Goal: Information Seeking & Learning: Compare options

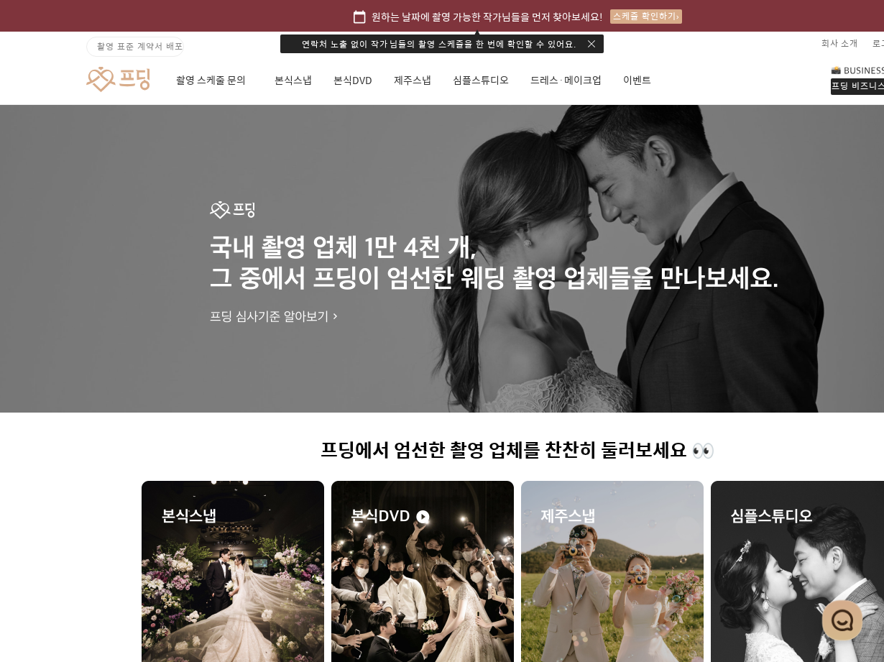
click at [408, 544] on img at bounding box center [422, 596] width 183 height 230
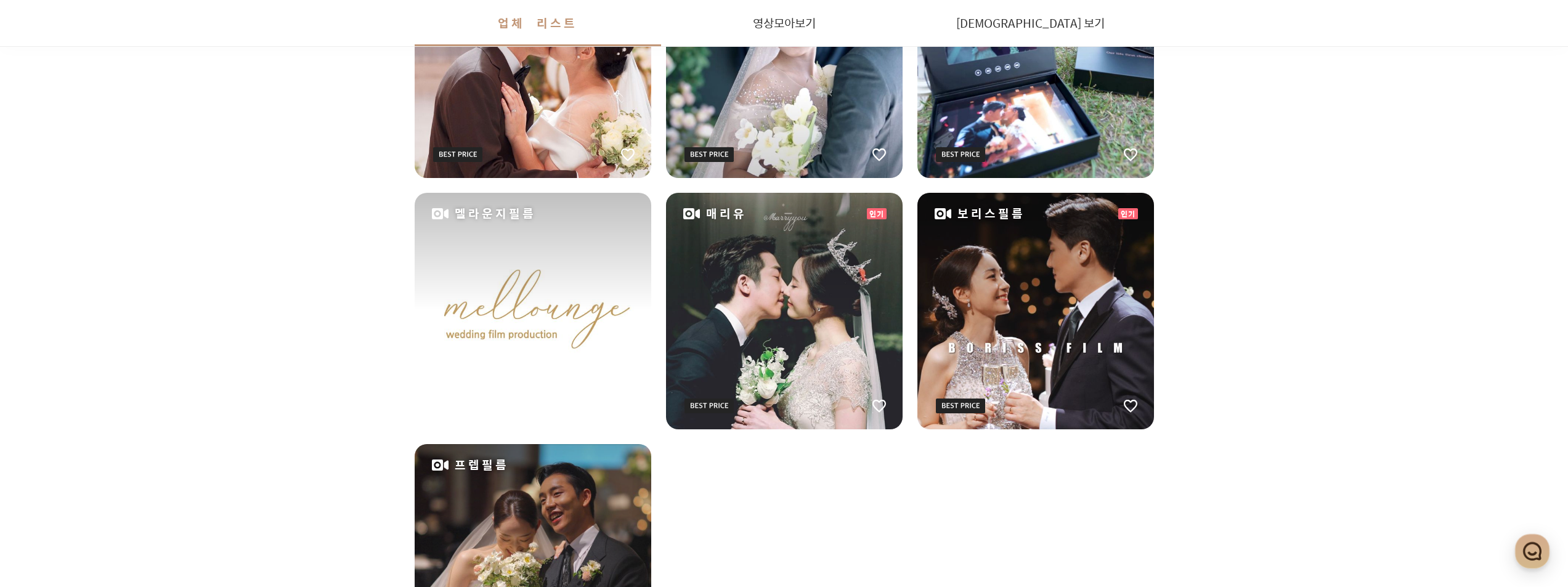
scroll to position [1773, 0]
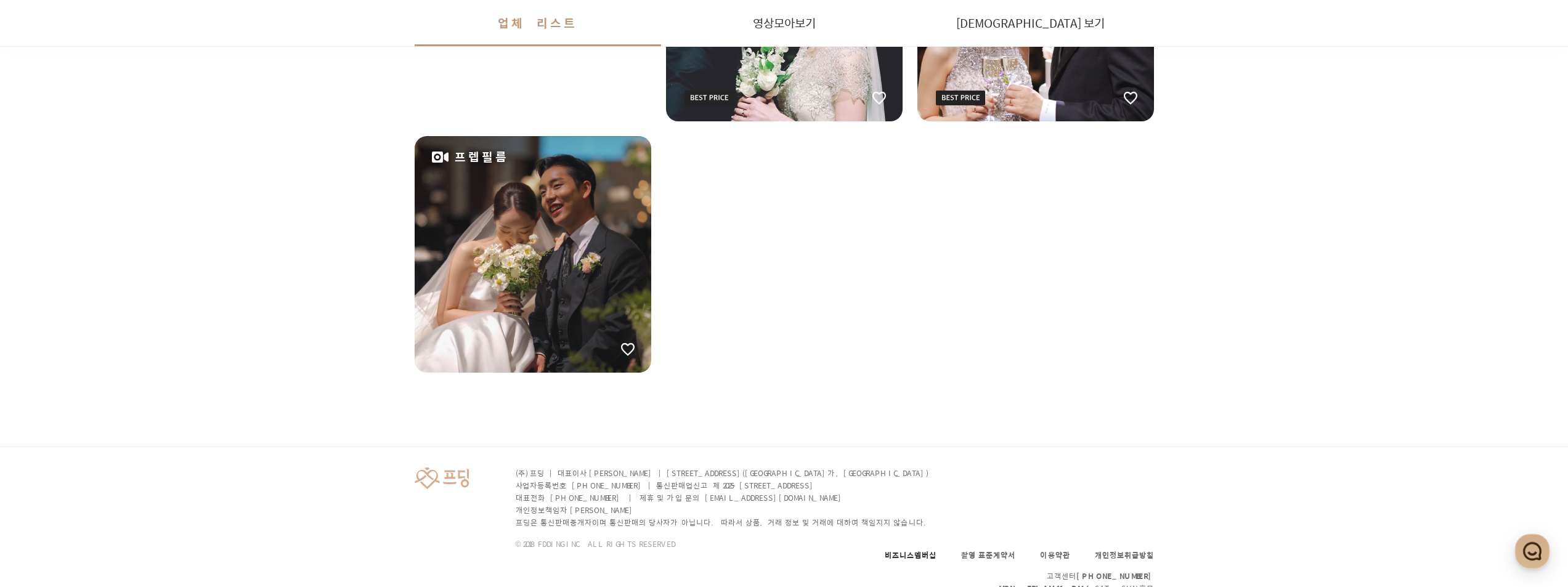
click at [766, 549] on link "비즈니스멤버십" at bounding box center [910, 554] width 51 height 11
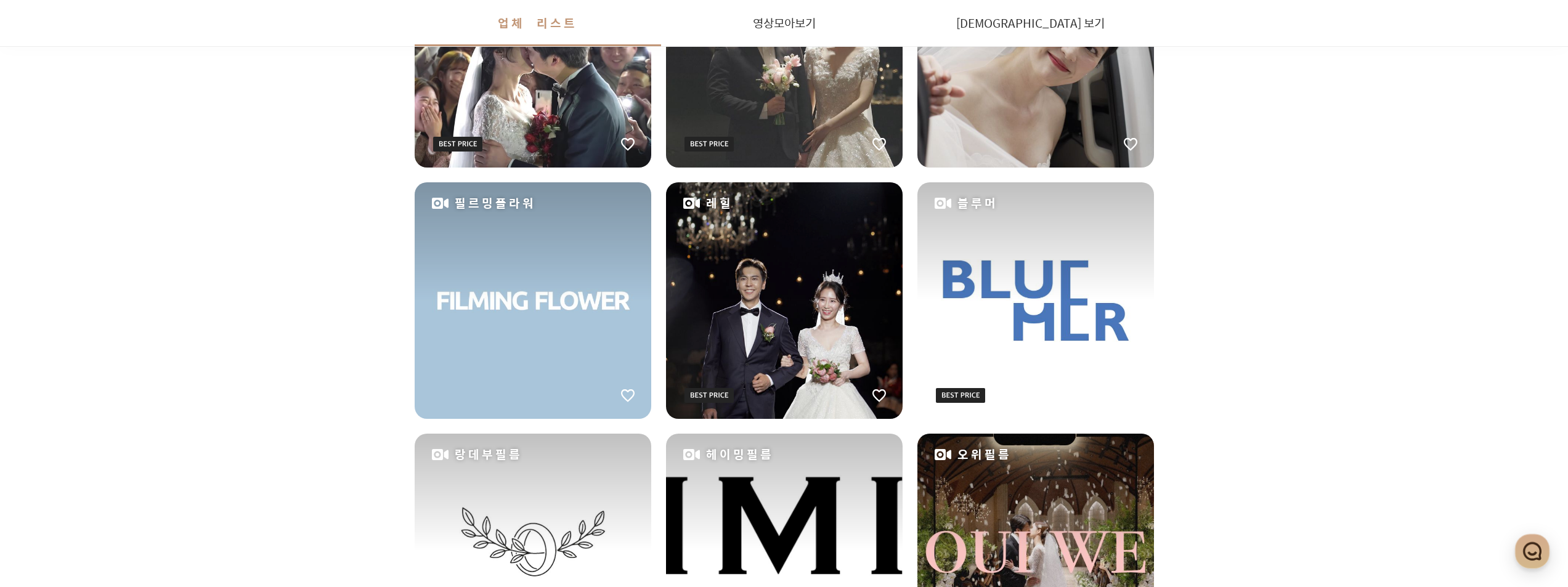
scroll to position [295, 0]
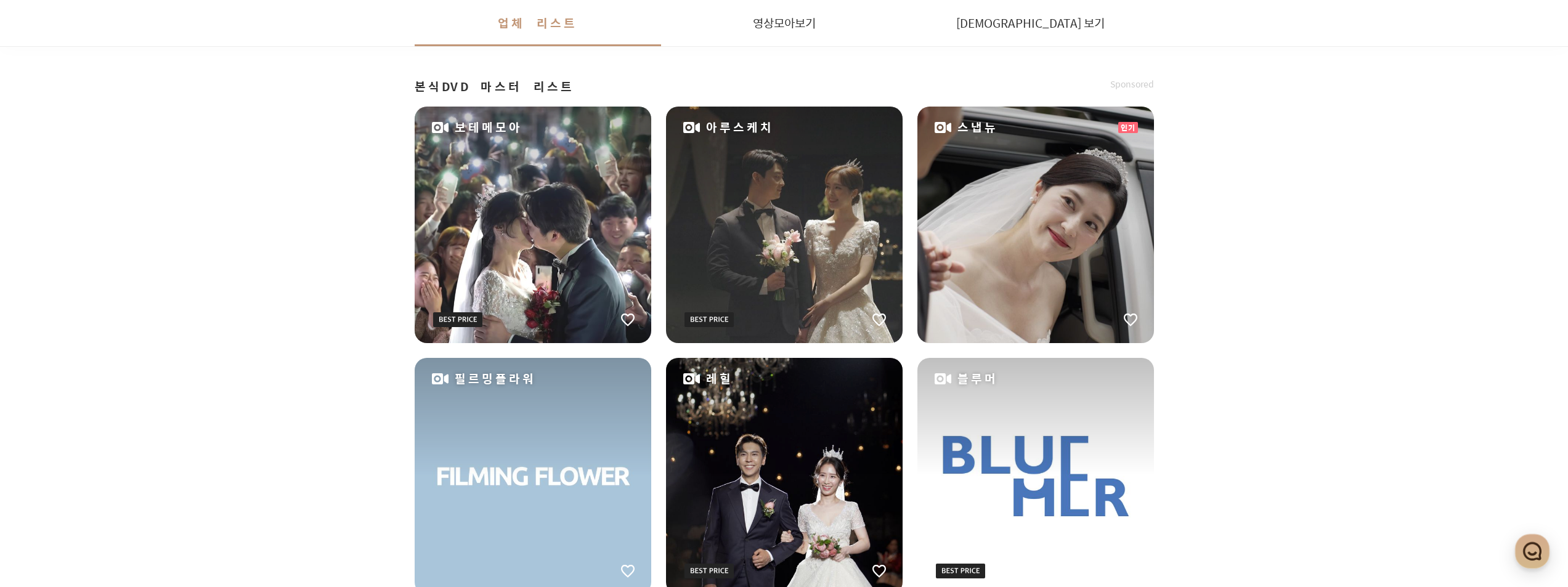
click at [754, 249] on div "아루스케치" at bounding box center [784, 225] width 237 height 237
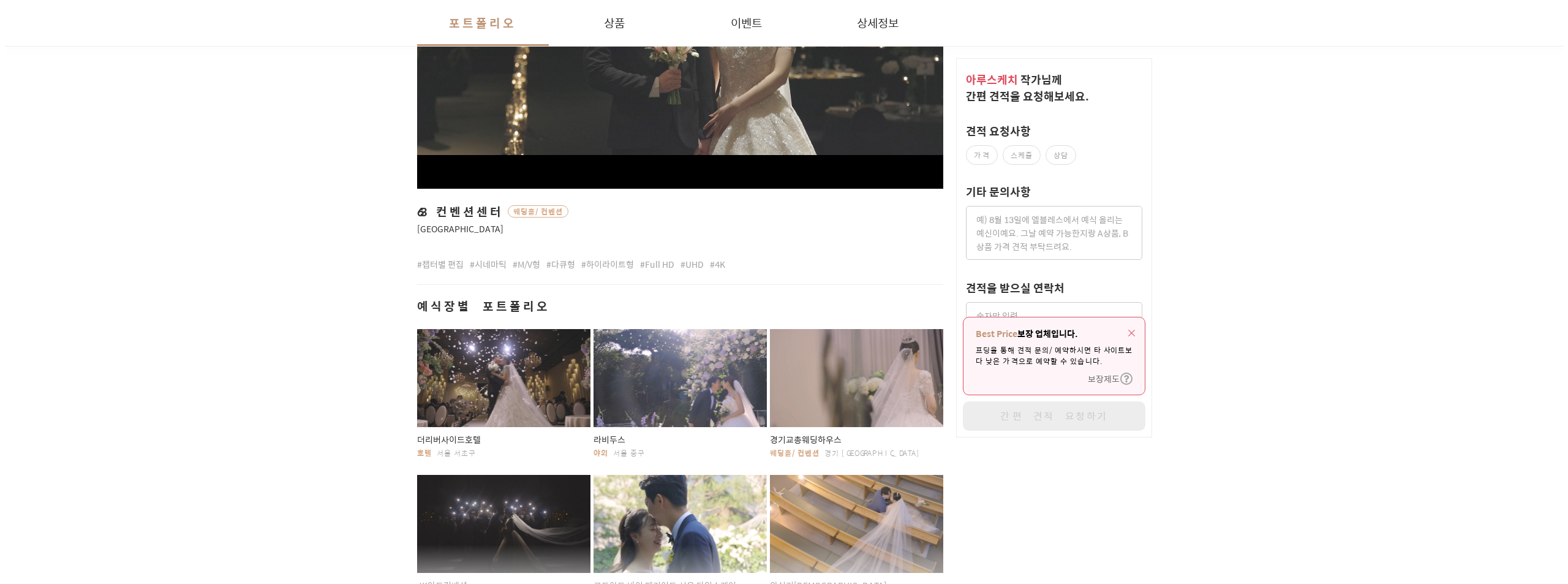
scroll to position [490, 0]
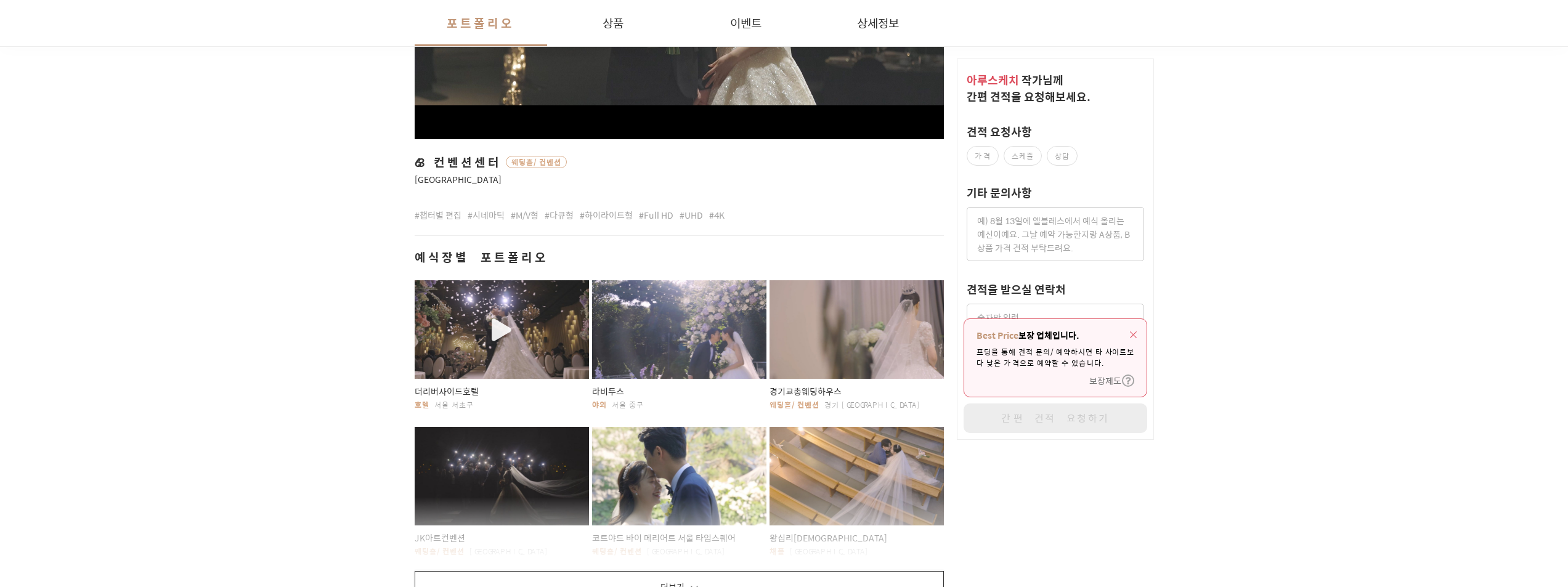
click at [488, 334] on div "button" at bounding box center [502, 329] width 175 height 99
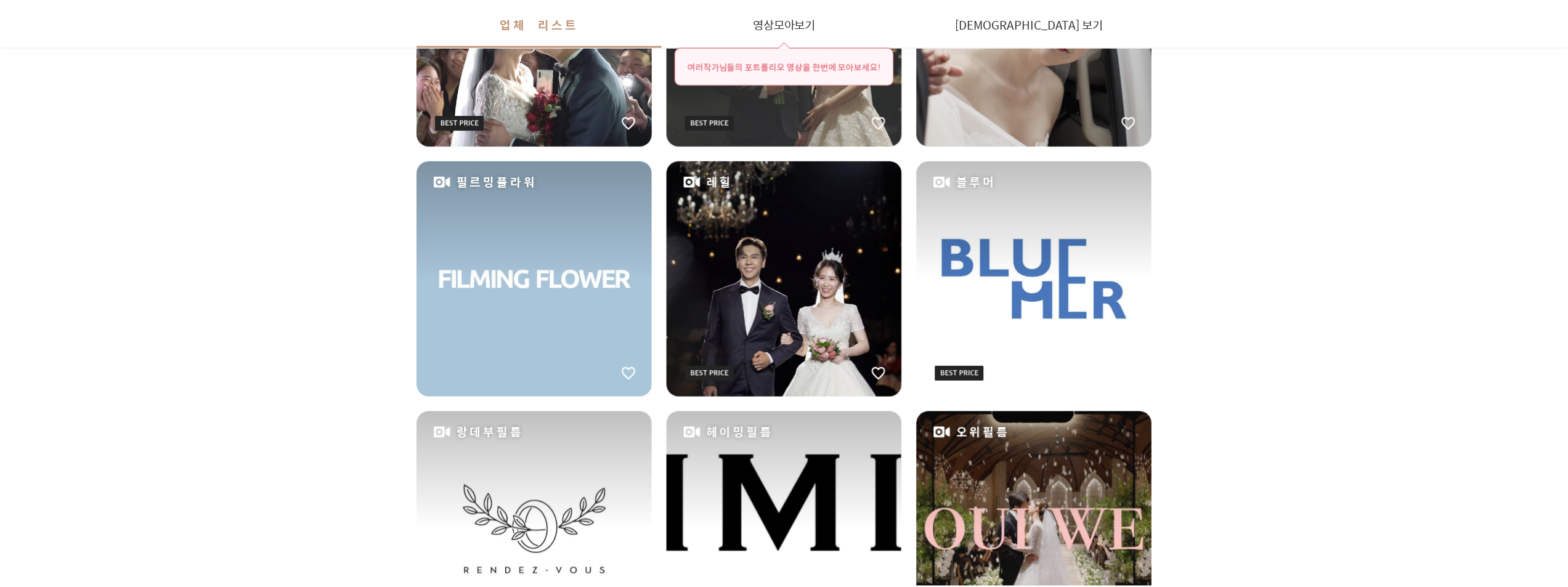
scroll to position [295, 0]
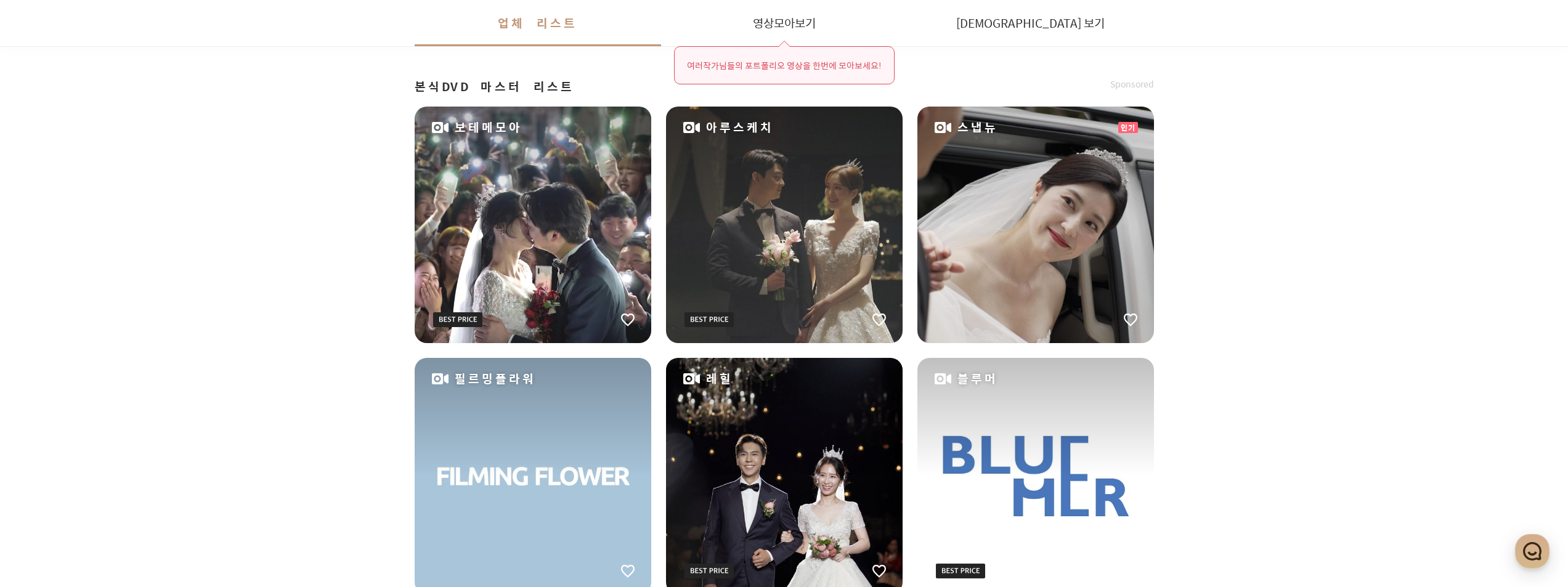
click at [766, 182] on div "스냅뉴" at bounding box center [1036, 225] width 237 height 237
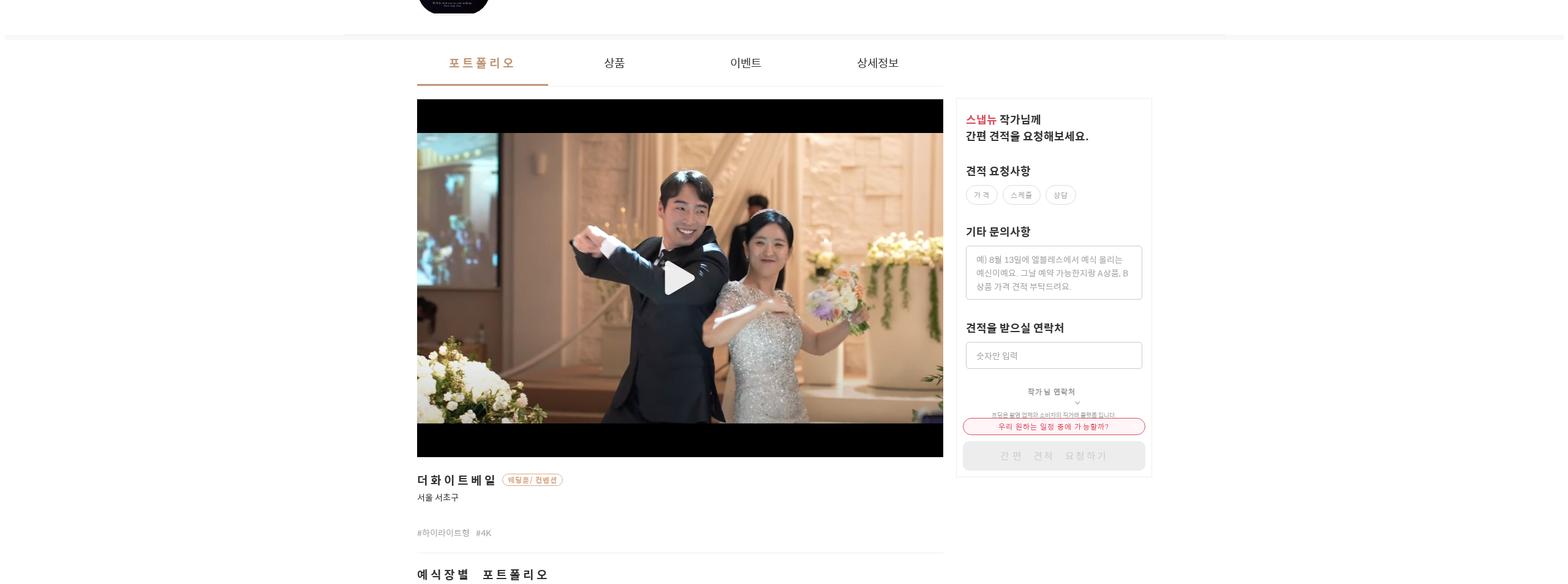
scroll to position [184, 0]
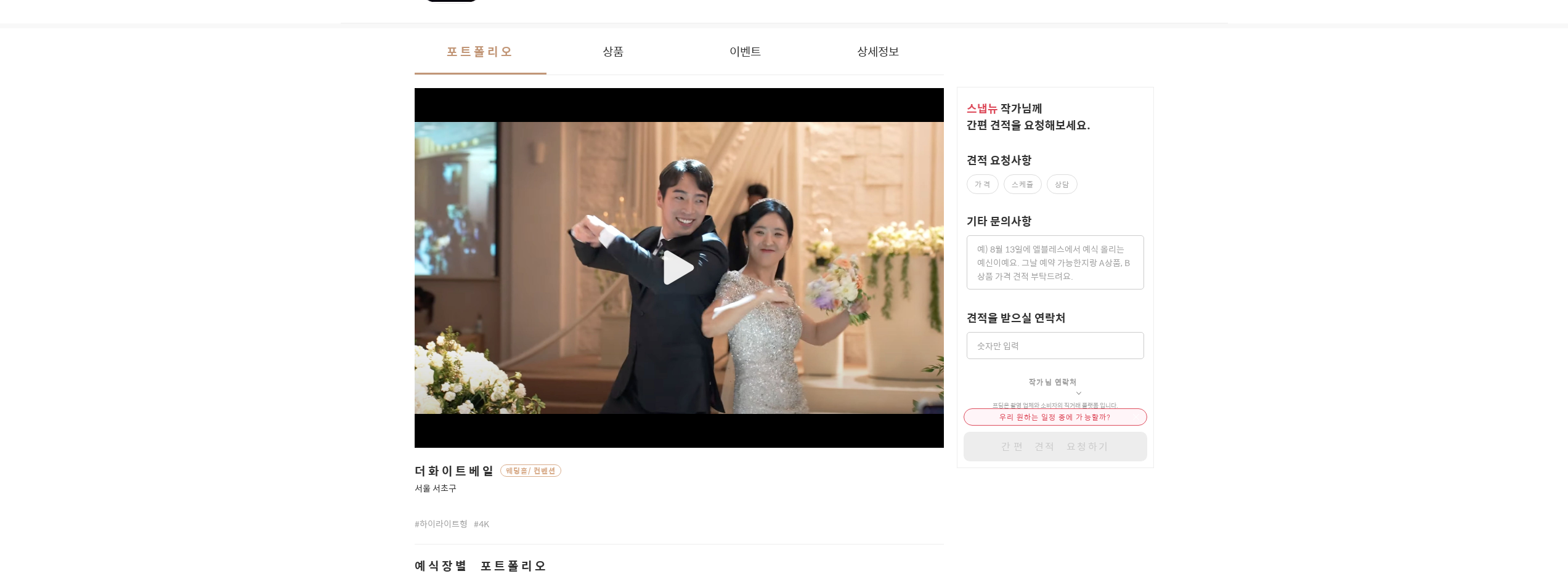
click at [676, 273] on div "button" at bounding box center [680, 267] width 530 height 292
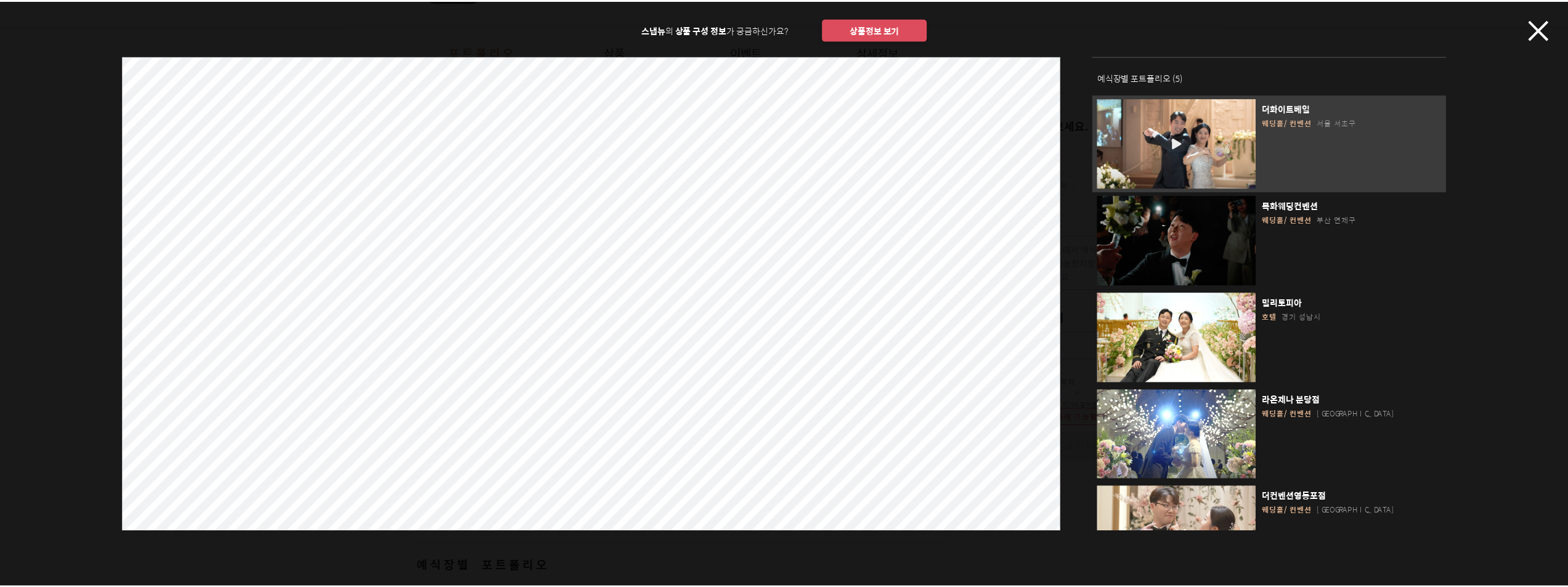
scroll to position [78, 0]
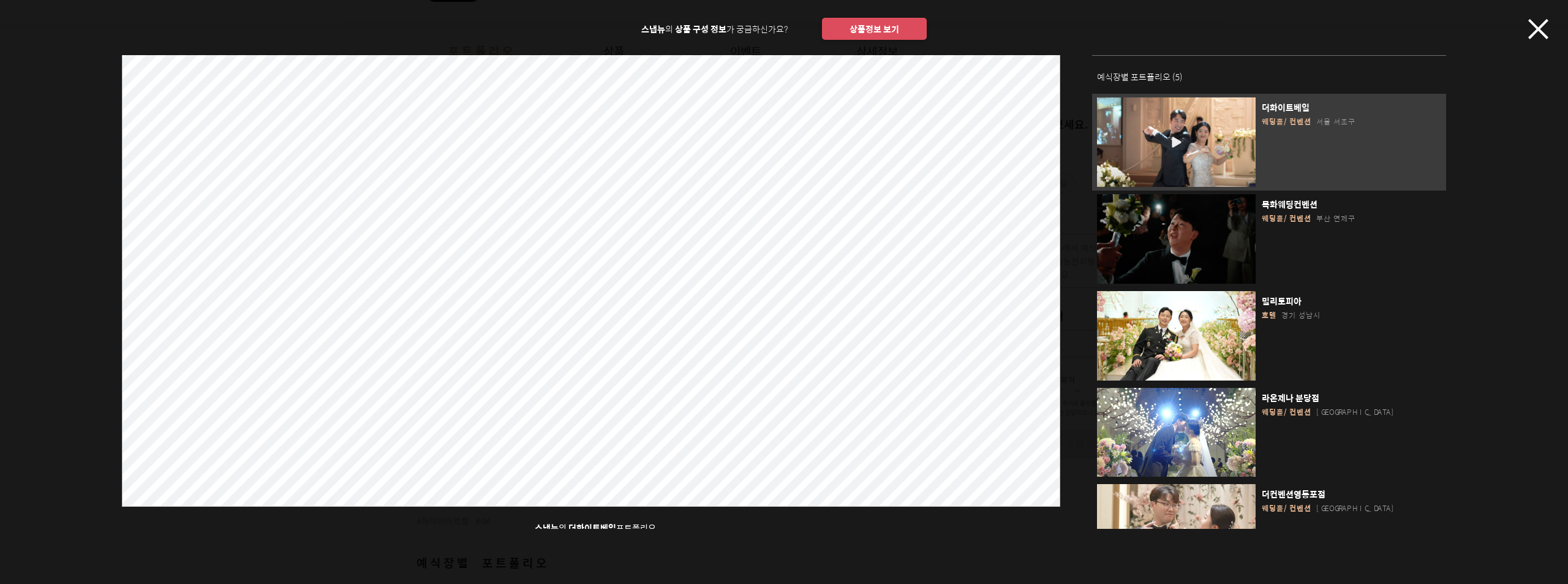
click at [26, 242] on div "스냅뉴 의 상품 구성 정보 가 궁금하신가요? 상품정보 보기 스냅뉴 의 더화이트베일 포트폴리오 예식장별 포트폴리오 ( 5 ) 더화이트베일 웨딩홀…" at bounding box center [784, 264] width 1568 height 529
click at [762, 29] on icon "button" at bounding box center [1538, 29] width 20 height 20
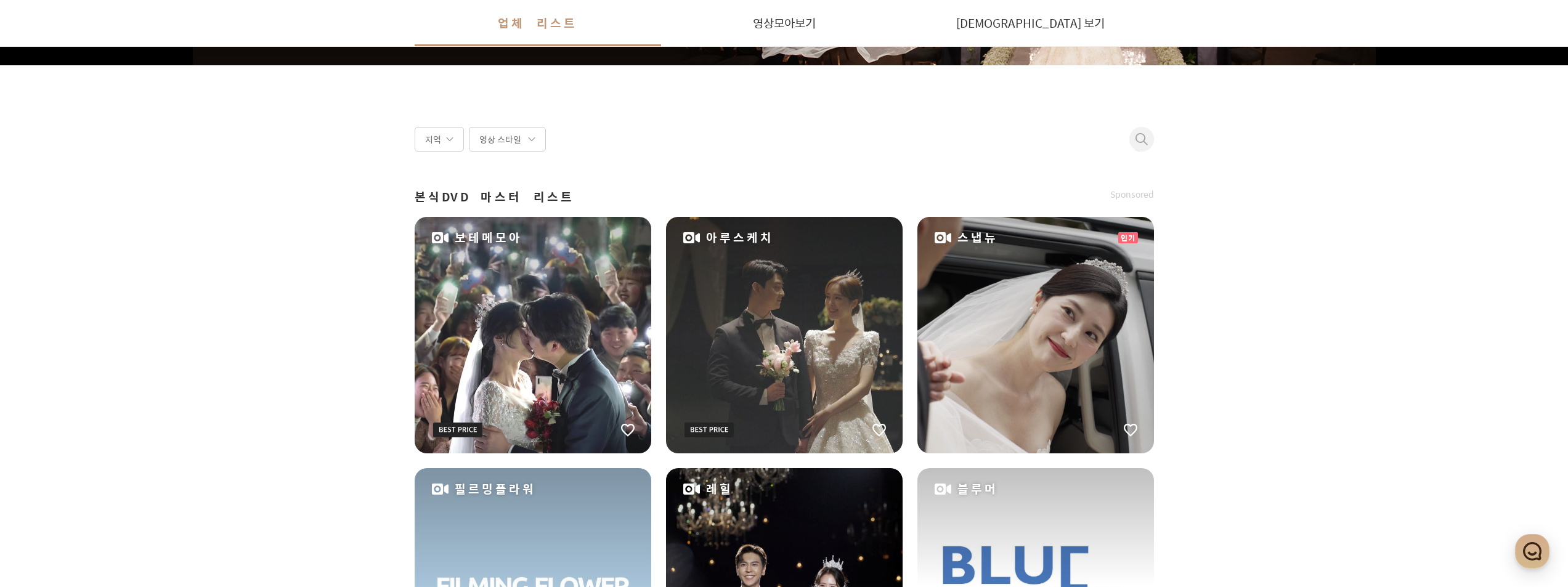
scroll to position [295, 0]
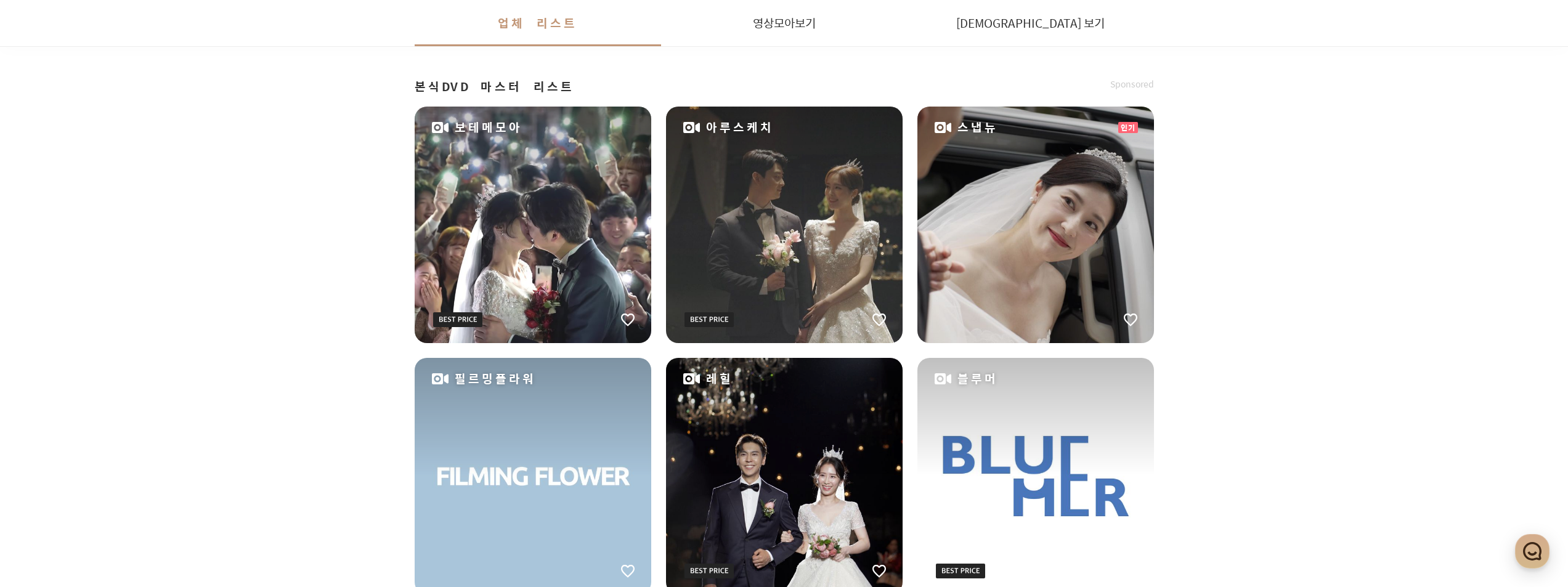
click at [548, 214] on div "보테메모아" at bounding box center [533, 225] width 237 height 237
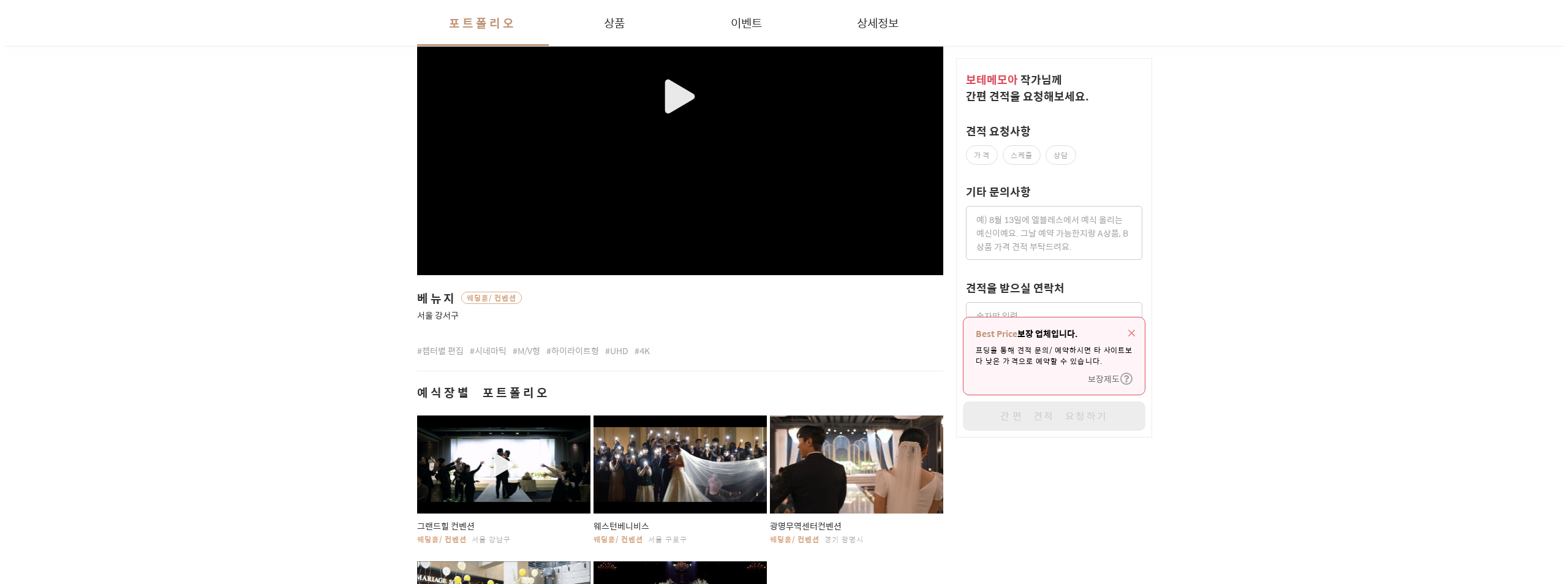
scroll to position [123, 0]
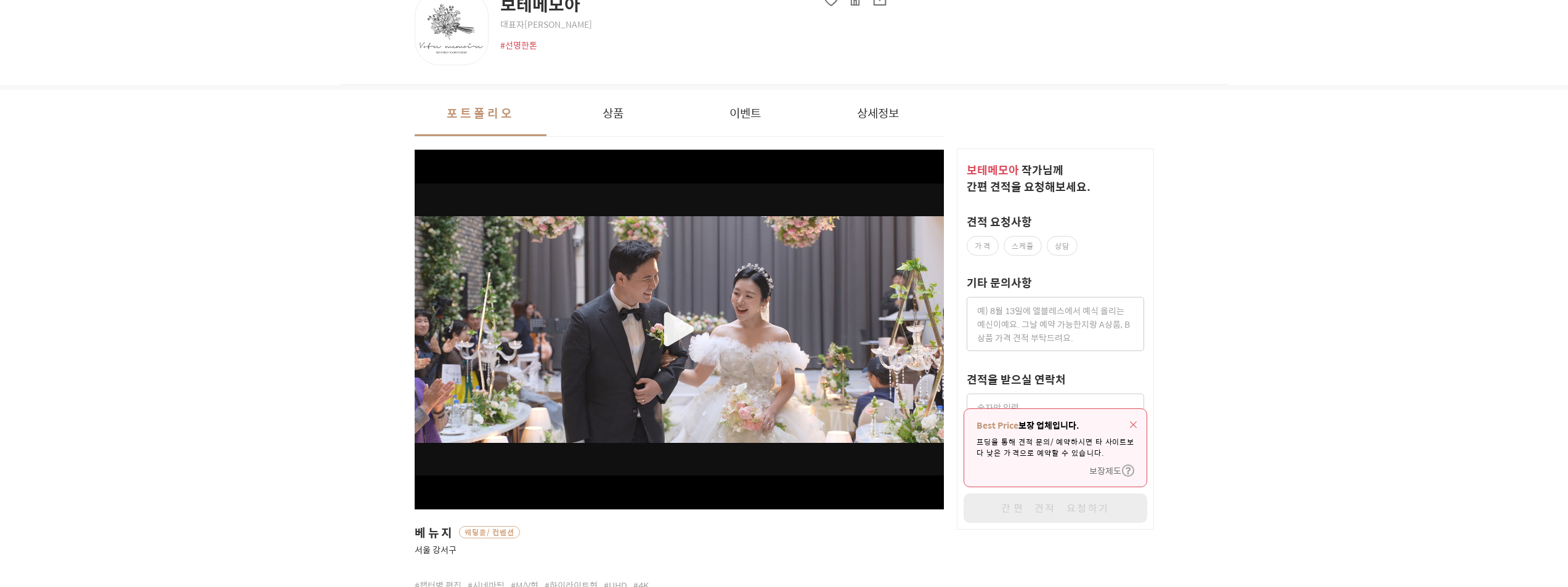
click at [664, 344] on div "button" at bounding box center [680, 329] width 530 height 292
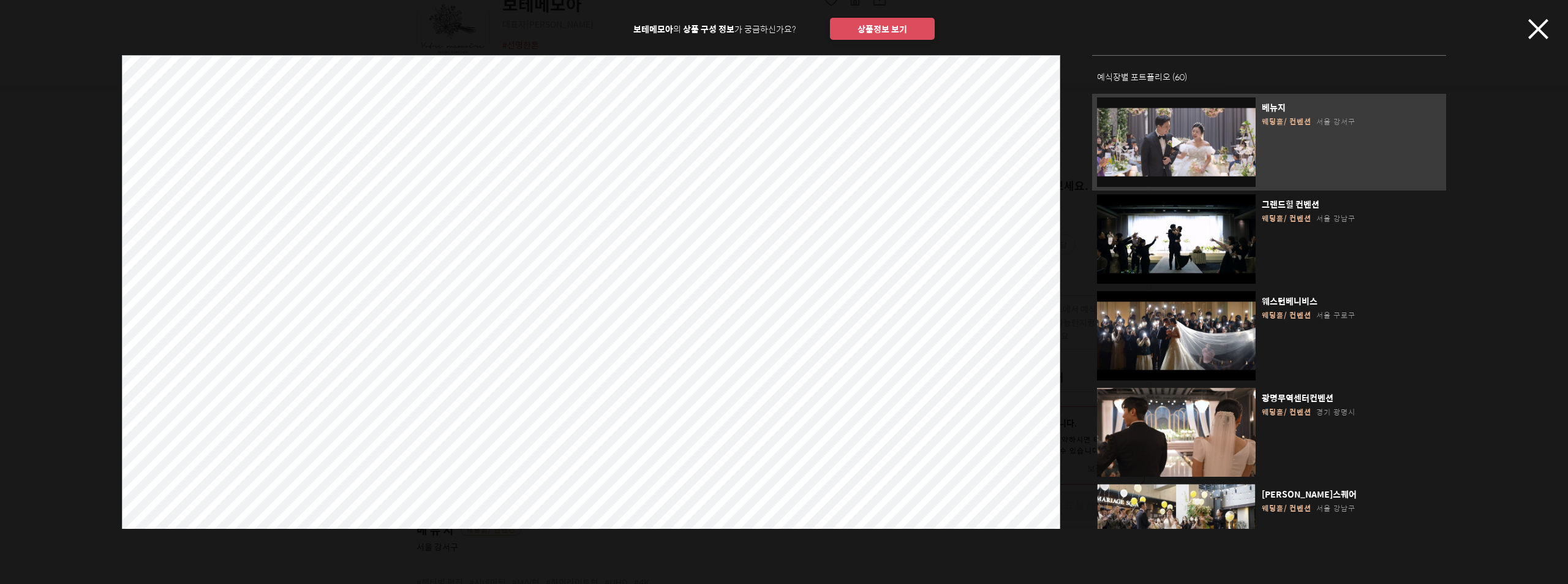
scroll to position [78, 0]
